Goal: Use online tool/utility: Utilize a website feature to perform a specific function

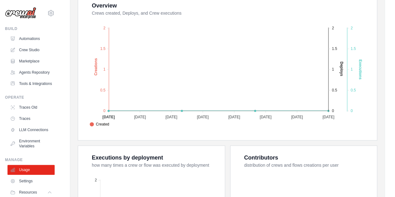
scroll to position [77, 0]
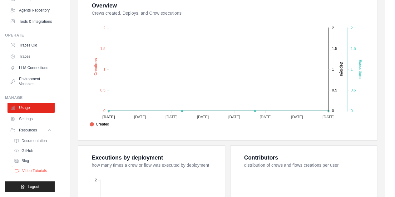
click at [36, 171] on span "Video Tutorials" at bounding box center [34, 170] width 25 height 5
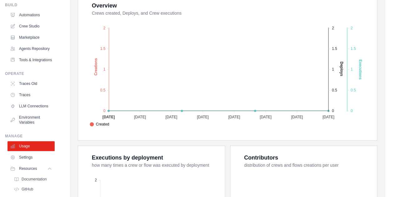
scroll to position [0, 0]
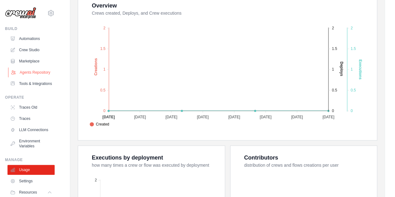
click at [22, 74] on link "Agents Repository" at bounding box center [31, 72] width 47 height 10
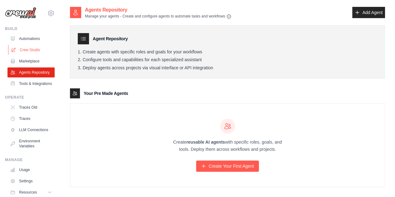
click at [18, 48] on link "Crew Studio" at bounding box center [31, 50] width 47 height 10
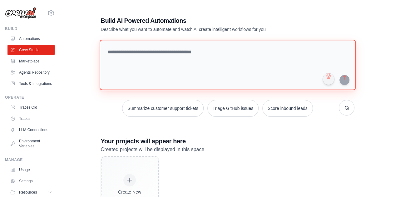
click at [195, 58] on textarea at bounding box center [227, 65] width 256 height 51
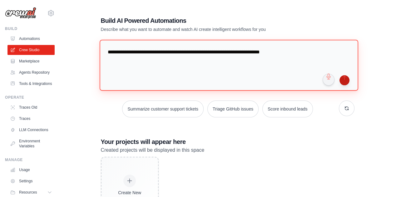
type textarea "**********"
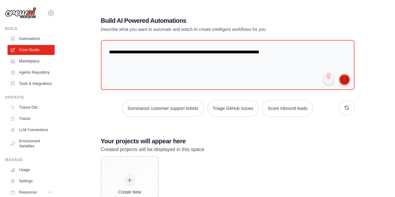
click at [345, 81] on button "submit" at bounding box center [344, 80] width 10 height 10
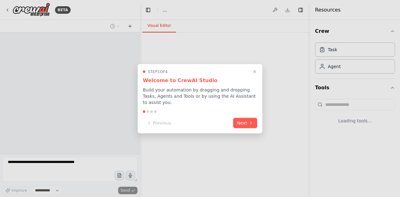
select select "****"
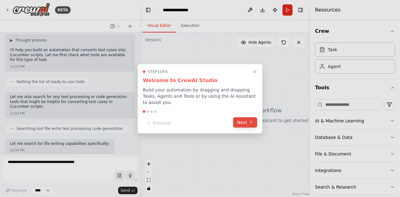
scroll to position [61, 0]
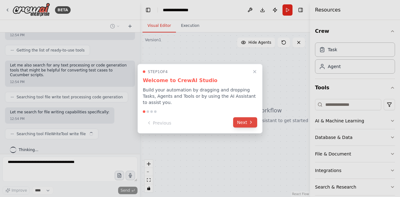
click at [247, 122] on button "Next" at bounding box center [245, 122] width 24 height 10
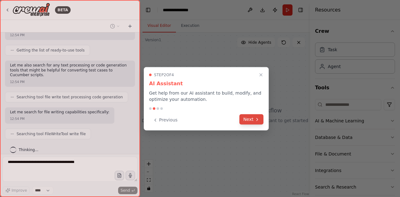
scroll to position [98, 0]
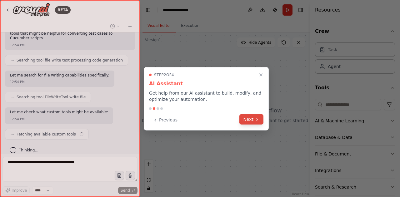
click at [251, 116] on button "Next" at bounding box center [251, 119] width 24 height 10
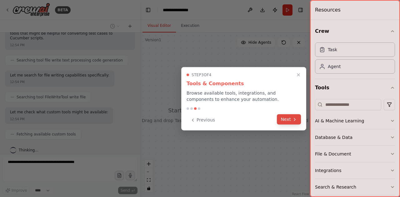
click at [283, 117] on button "Next" at bounding box center [289, 119] width 24 height 10
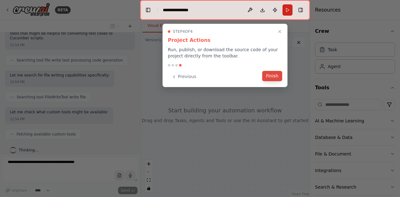
click at [275, 78] on button "Finish" at bounding box center [272, 76] width 20 height 10
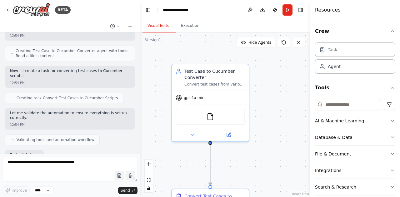
scroll to position [270, 0]
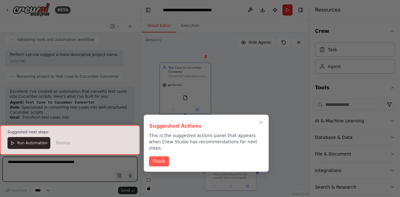
drag, startPoint x: 239, startPoint y: 100, endPoint x: 193, endPoint y: 91, distance: 46.5
click at [193, 91] on div "BETA I want to build An Agent that converts Testcases into suitable Cucumber Sc…" at bounding box center [200, 98] width 400 height 197
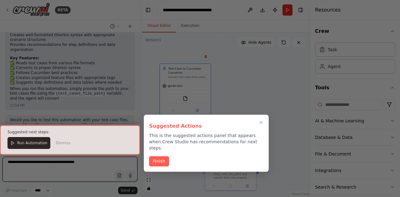
scroll to position [473, 0]
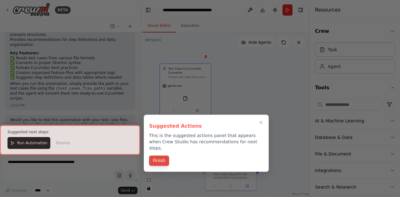
click at [163, 155] on button "Finish" at bounding box center [159, 160] width 20 height 10
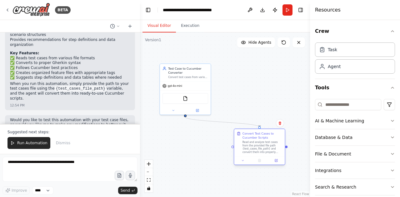
drag, startPoint x: 229, startPoint y: 167, endPoint x: 259, endPoint y: 140, distance: 40.7
click at [259, 140] on div "Read and analyze test cases from the provided file path {test_cases_file_path} …" at bounding box center [262, 146] width 40 height 13
click at [17, 143] on button "Run Automation" at bounding box center [28, 143] width 43 height 12
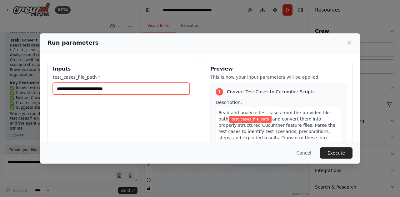
click at [131, 91] on input "test_cases_file_path *" at bounding box center [121, 89] width 137 height 12
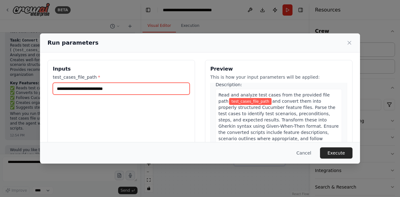
scroll to position [25, 0]
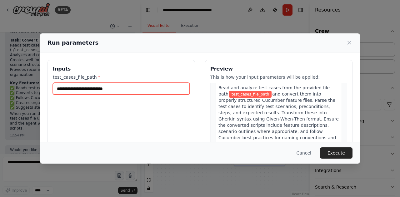
click at [120, 90] on input "test_cases_file_path *" at bounding box center [121, 89] width 137 height 12
paste input "**********"
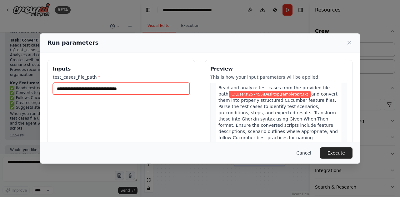
type input "**********"
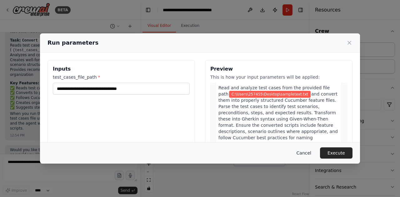
click at [308, 154] on button "Cancel" at bounding box center [303, 152] width 25 height 11
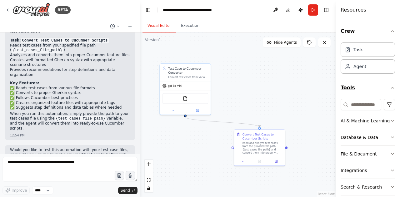
drag, startPoint x: 312, startPoint y: 90, endPoint x: 355, endPoint y: 89, distance: 43.4
click at [355, 89] on div "Resources Crew Task Agent Tools AI & Machine Learning Database & Data File & Do…" at bounding box center [367, 98] width 64 height 197
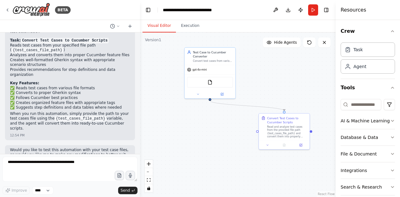
drag, startPoint x: 141, startPoint y: 85, endPoint x: 166, endPoint y: 69, distance: 29.5
click at [166, 69] on div ".deletable-edge-delete-btn { width: 20px; height: 20px; border: 0px solid #ffff…" at bounding box center [237, 114] width 195 height 165
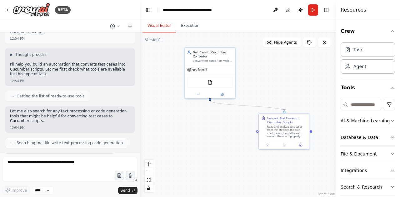
scroll to position [0, 0]
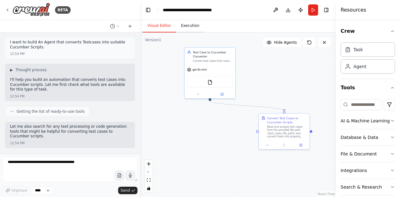
click at [188, 24] on button "Execution" at bounding box center [190, 25] width 28 height 13
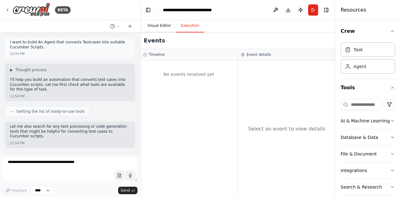
click at [159, 26] on button "Visual Editor" at bounding box center [158, 25] width 33 height 13
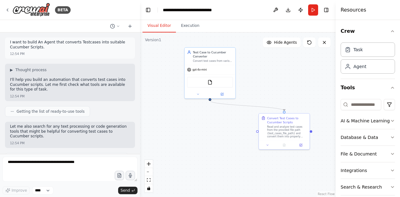
drag, startPoint x: 273, startPoint y: 127, endPoint x: 210, endPoint y: 129, distance: 63.1
click at [210, 129] on div ".deletable-edge-delete-btn { width: 20px; height: 20px; border: 0px solid #ffff…" at bounding box center [237, 114] width 195 height 165
click at [47, 190] on select "****" at bounding box center [42, 190] width 21 height 8
click at [232, 140] on div ".deletable-edge-delete-btn { width: 20px; height: 20px; border: 0px solid #ffff…" at bounding box center [237, 114] width 195 height 165
click at [150, 164] on button "zoom in" at bounding box center [149, 164] width 8 height 8
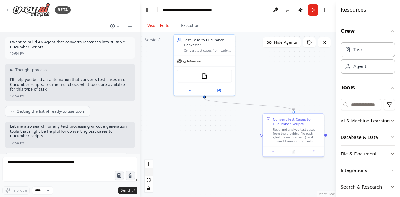
click at [149, 173] on button "zoom out" at bounding box center [149, 172] width 8 height 8
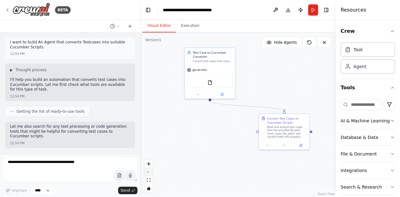
click at [149, 173] on button "zoom out" at bounding box center [149, 172] width 8 height 8
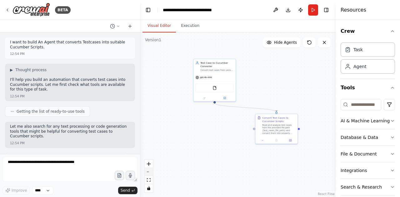
click at [149, 173] on button "zoom out" at bounding box center [149, 172] width 8 height 8
click at [149, 181] on icon "fit view" at bounding box center [149, 179] width 4 height 3
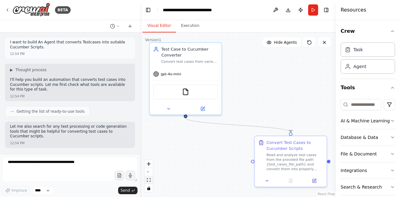
click at [149, 181] on icon "fit view" at bounding box center [149, 179] width 4 height 3
click at [149, 173] on button "zoom out" at bounding box center [149, 172] width 8 height 8
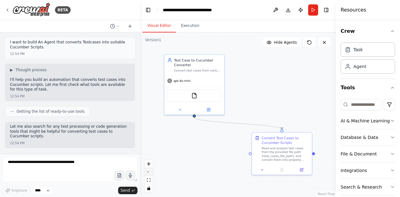
click at [149, 173] on button "zoom out" at bounding box center [149, 172] width 8 height 8
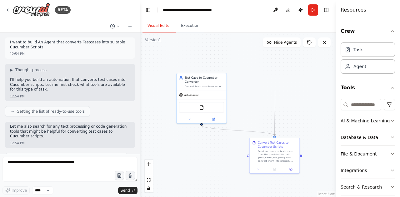
drag, startPoint x: 275, startPoint y: 128, endPoint x: 275, endPoint y: 91, distance: 36.8
click at [275, 91] on div ".deletable-edge-delete-btn { width: 20px; height: 20px; border: 0px solid #ffff…" at bounding box center [237, 114] width 195 height 165
click at [390, 121] on icon "button" at bounding box center [392, 120] width 5 height 5
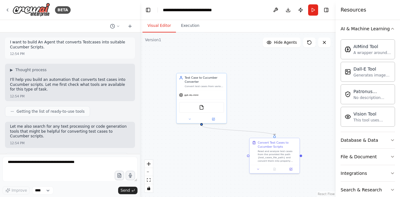
scroll to position [94, 0]
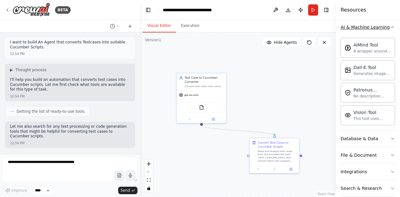
click at [390, 28] on icon "button" at bounding box center [392, 27] width 5 height 5
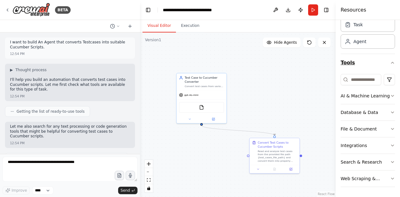
scroll to position [24, 0]
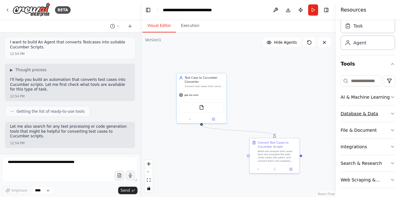
click at [390, 111] on icon "button" at bounding box center [392, 113] width 5 height 5
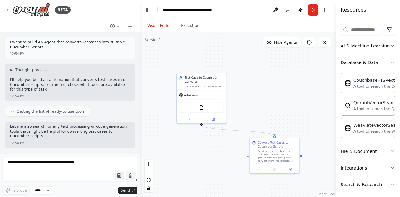
scroll to position [86, 0]
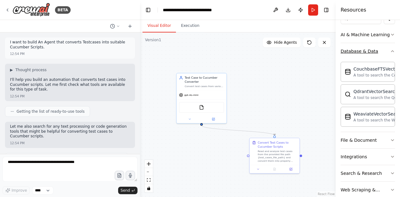
click at [390, 49] on icon "button" at bounding box center [392, 51] width 5 height 5
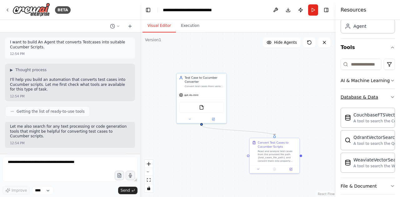
scroll to position [24, 0]
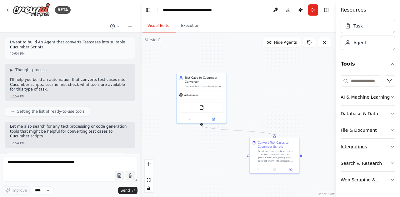
click at [390, 145] on icon "button" at bounding box center [392, 146] width 5 height 5
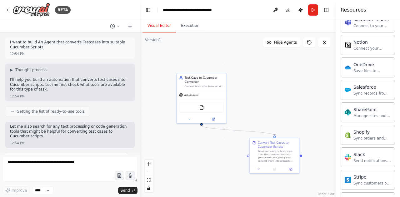
scroll to position [443, 0]
